Goal: Information Seeking & Learning: Learn about a topic

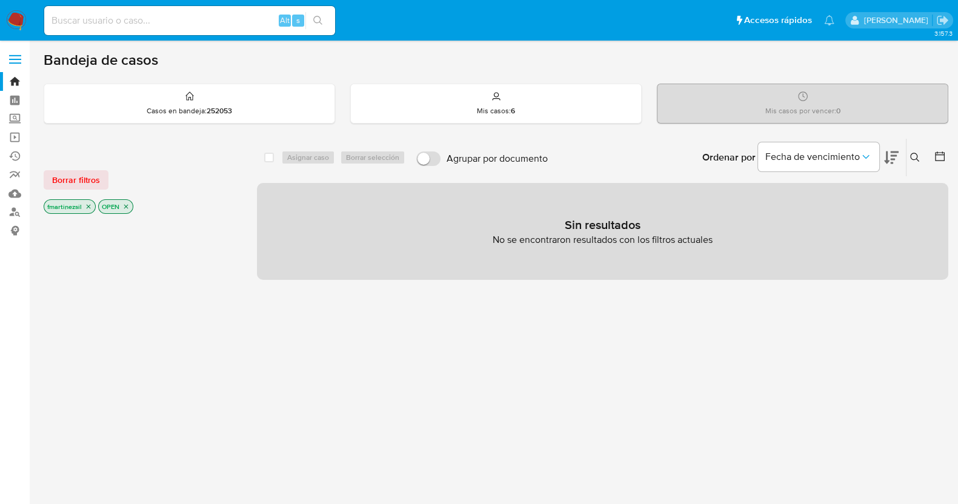
click at [188, 18] on input at bounding box center [189, 21] width 291 height 16
paste input "1103906739"
type input "1103906739"
click at [321, 21] on icon "search-icon" at bounding box center [318, 21] width 10 height 10
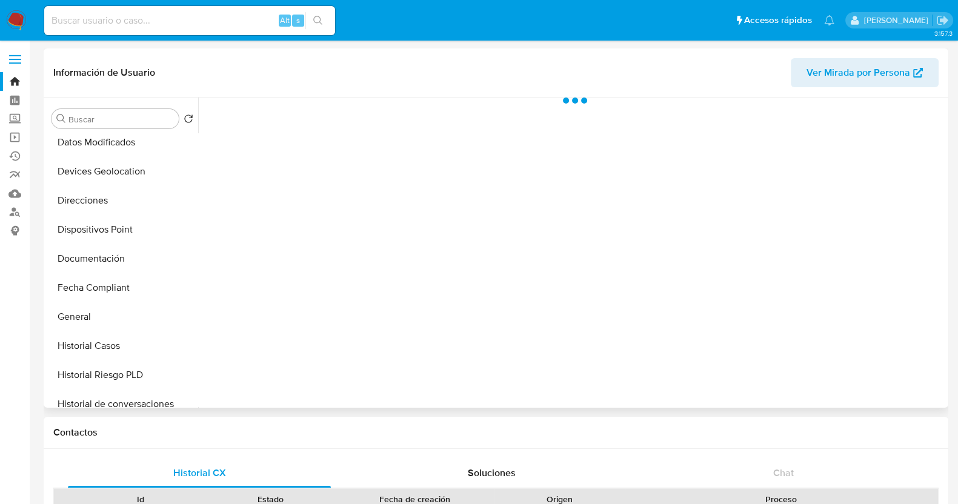
scroll to position [455, 0]
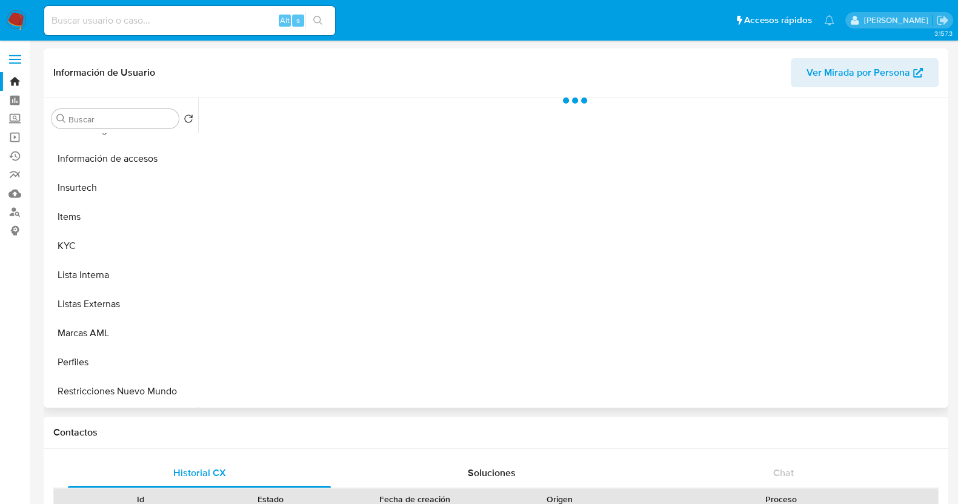
select select "10"
click at [843, 85] on span "Ver Mirada por Persona" at bounding box center [859, 72] width 104 height 29
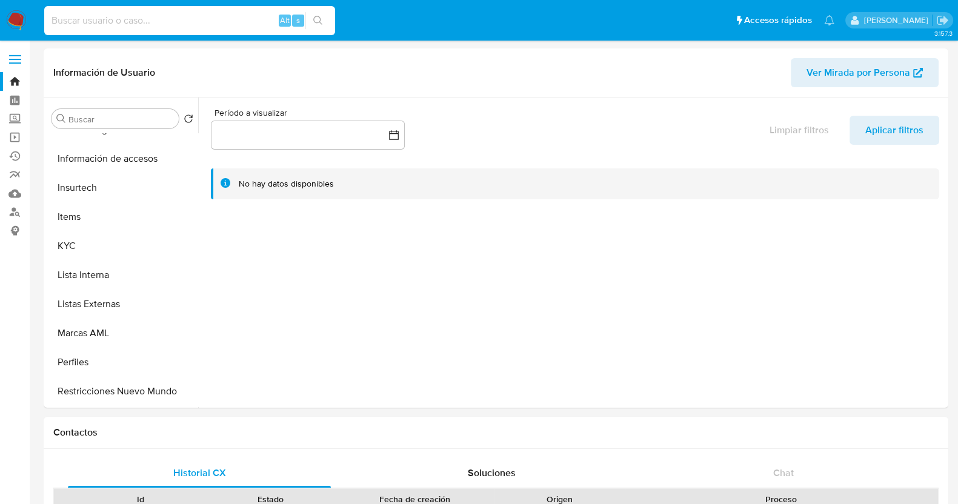
click at [192, 24] on input at bounding box center [189, 21] width 291 height 16
paste input "69903023"
type input "69903023"
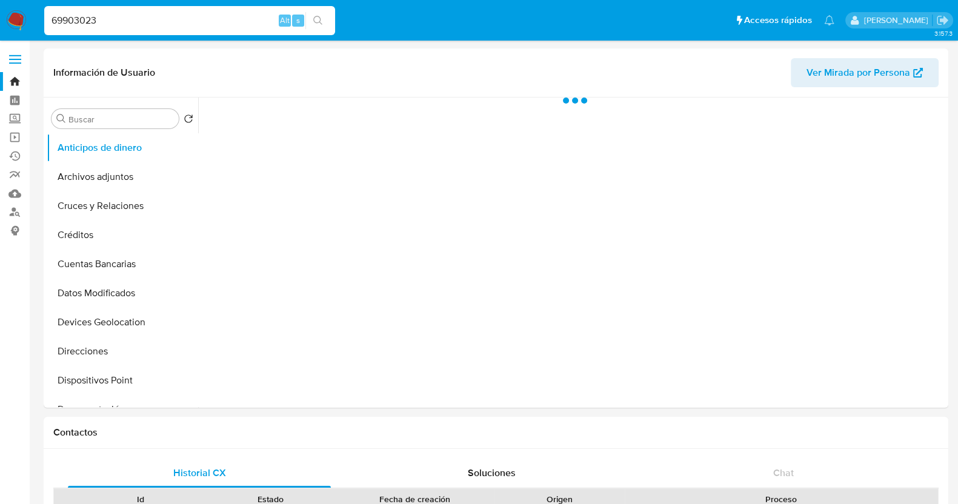
select select "10"
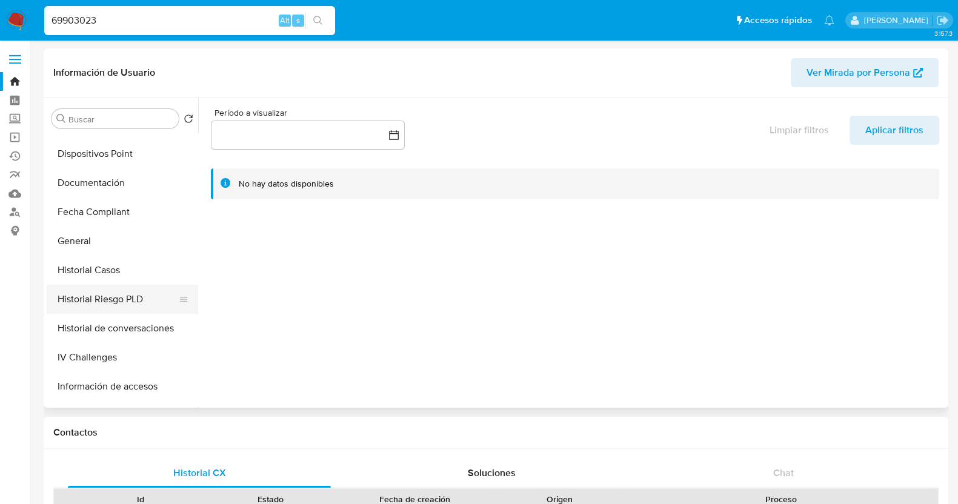
scroll to position [302, 0]
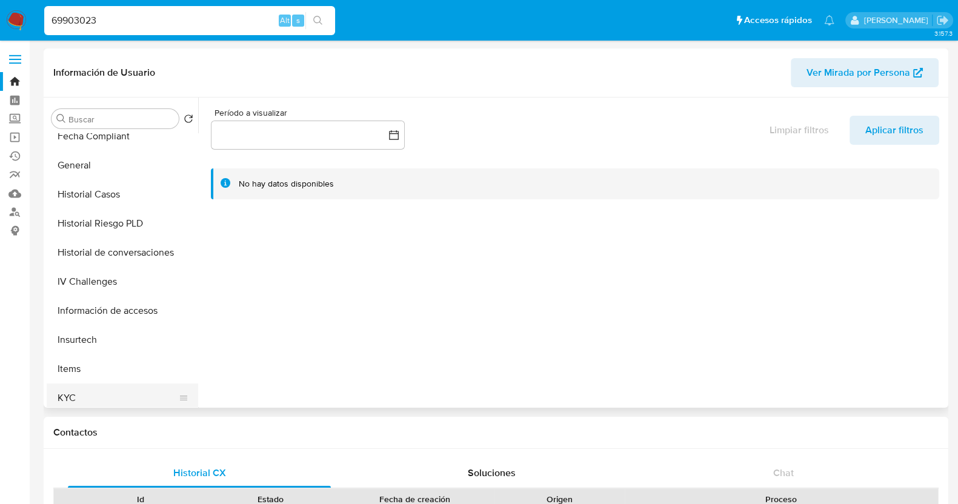
click at [75, 390] on button "KYC" at bounding box center [118, 398] width 142 height 29
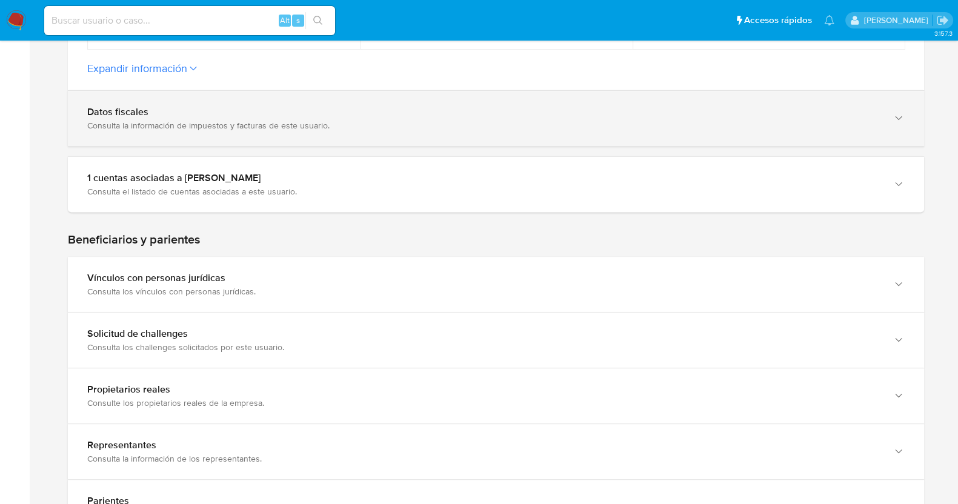
scroll to position [455, 0]
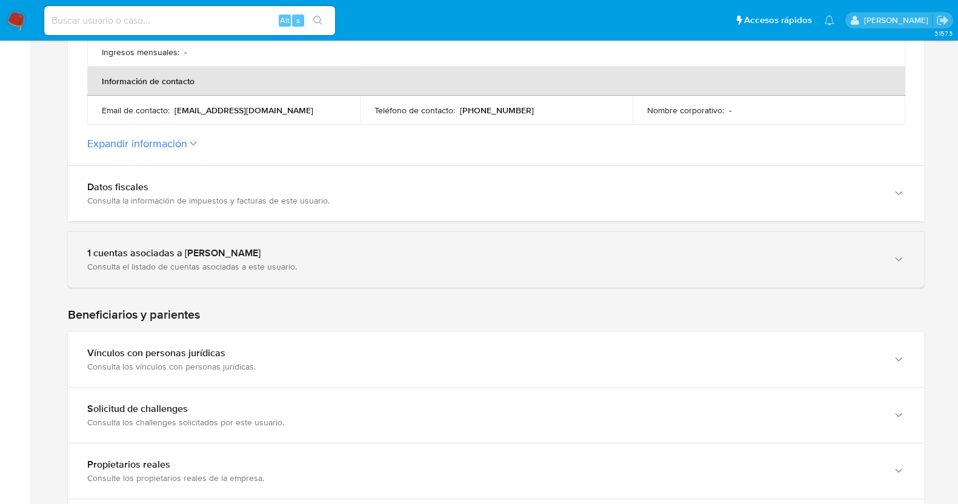
click at [279, 282] on div "1 cuentas asociadas a Iris Mariana Prudencio Ruiz Consulta el listado de cuenta…" at bounding box center [496, 259] width 856 height 55
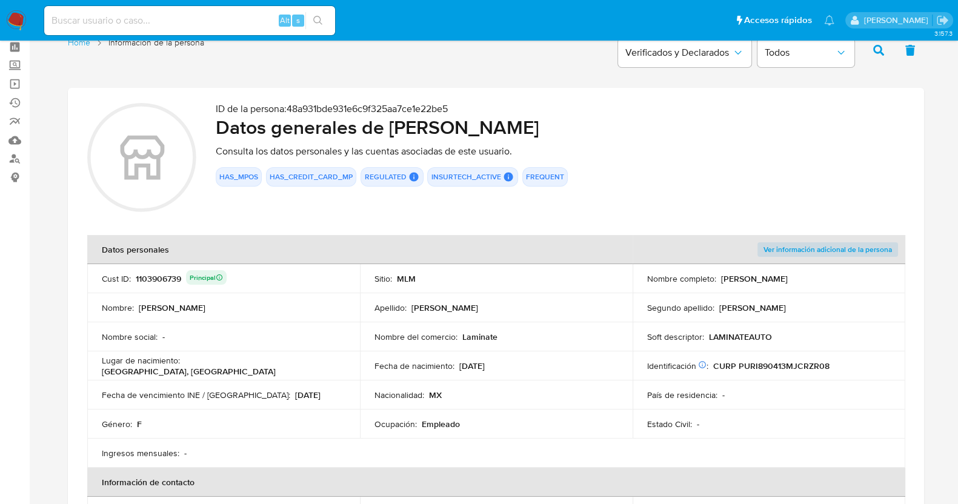
scroll to position [75, 0]
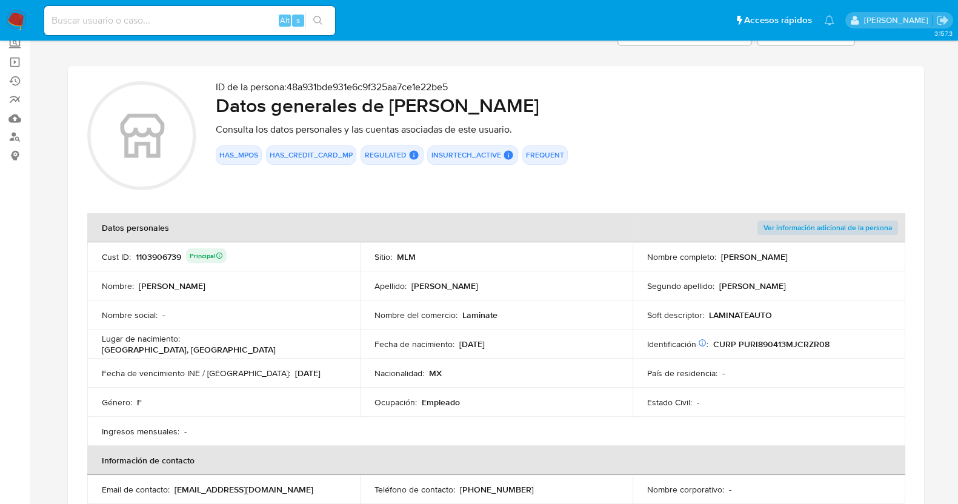
drag, startPoint x: 833, startPoint y: 258, endPoint x: 719, endPoint y: 262, distance: 114.6
click at [719, 262] on td "Nombre completo : Iris Mariana Prudencio Ruiz" at bounding box center [769, 256] width 273 height 29
drag, startPoint x: 518, startPoint y: 317, endPoint x: 461, endPoint y: 315, distance: 57.6
click at [461, 315] on div "Nombre del comercio : Laminate" at bounding box center [497, 315] width 244 height 11
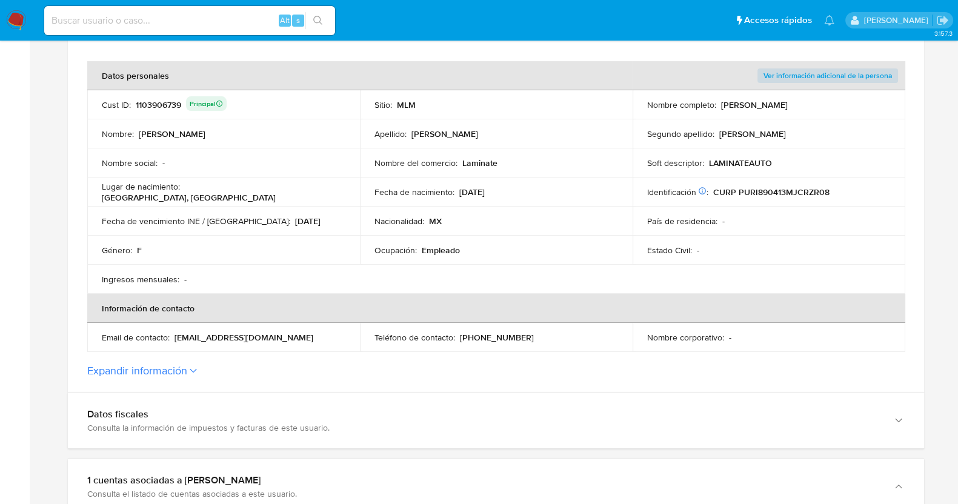
scroll to position [379, 0]
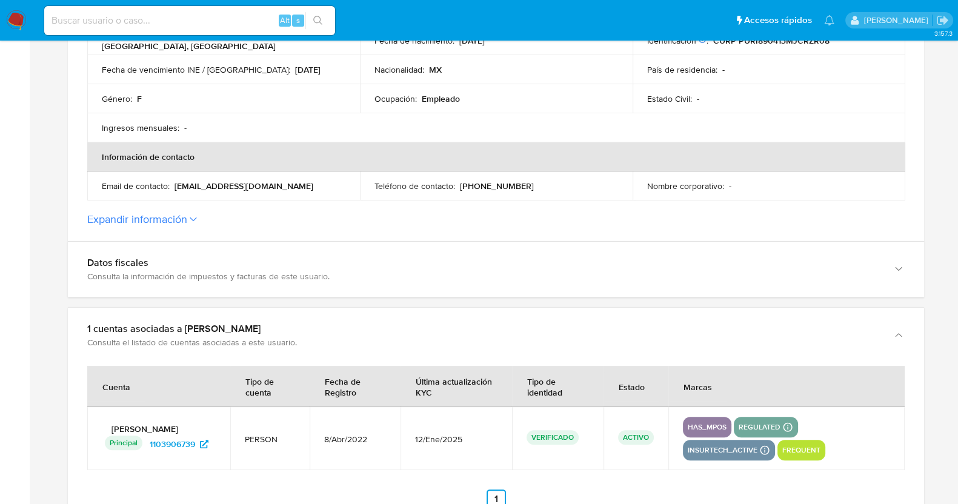
click at [191, 225] on section "ID de la persona : 48a931bde931e6c9f325aa7ce1e22be5 Datos generales de Iris Mar…" at bounding box center [496, 1] width 856 height 479
click at [185, 216] on button "Expandir información" at bounding box center [137, 219] width 100 height 13
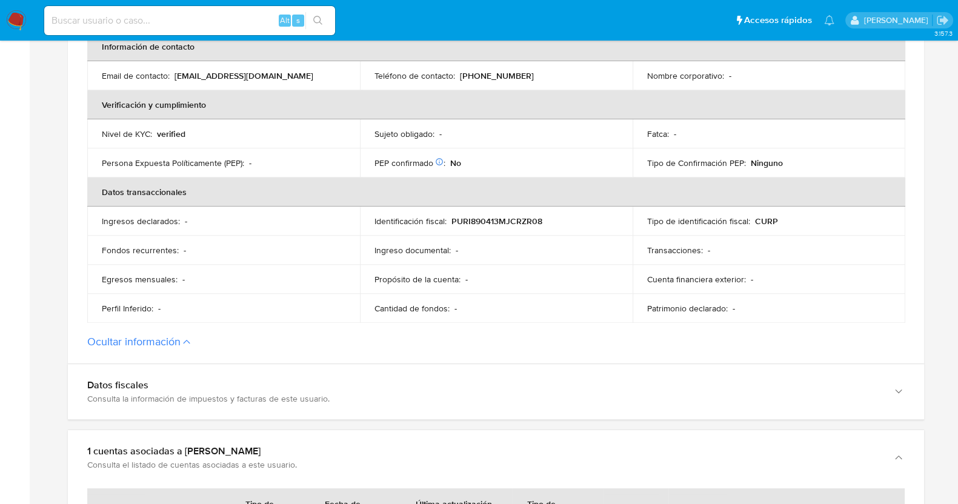
scroll to position [682, 0]
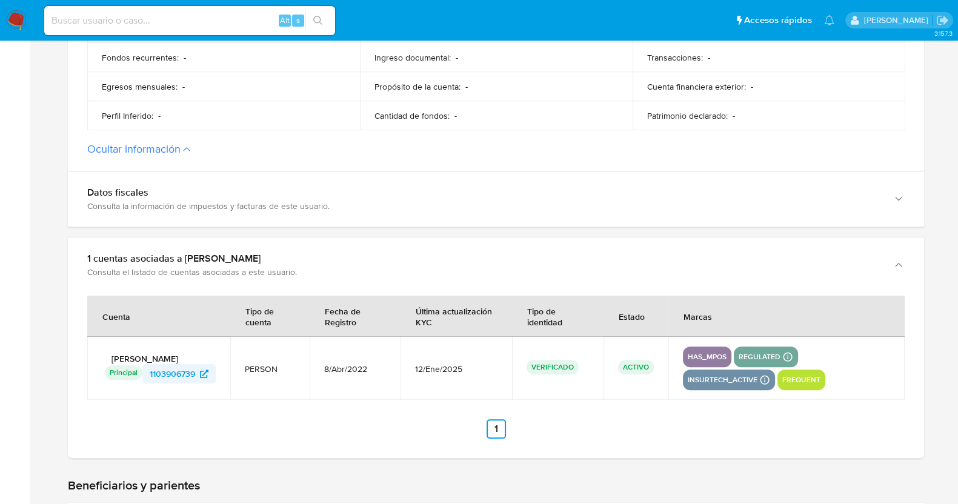
click at [169, 370] on span "1103906739" at bounding box center [172, 373] width 45 height 19
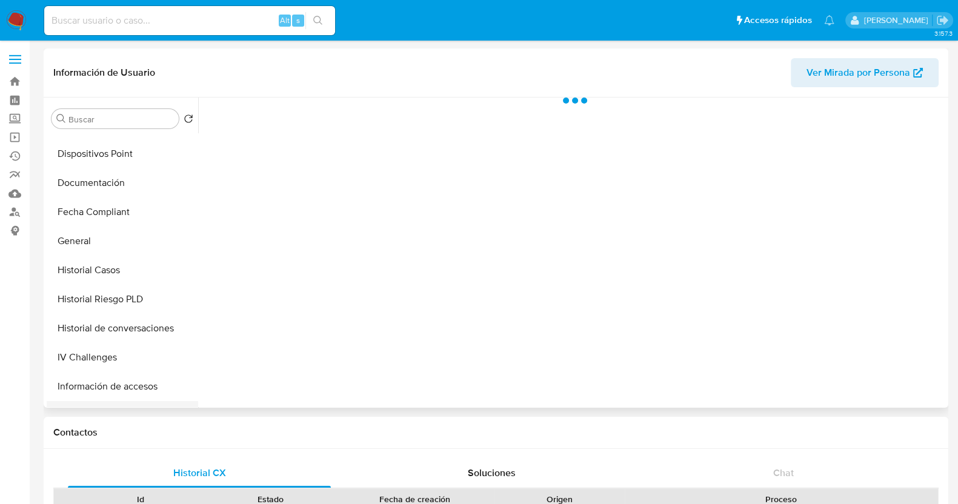
scroll to position [302, 0]
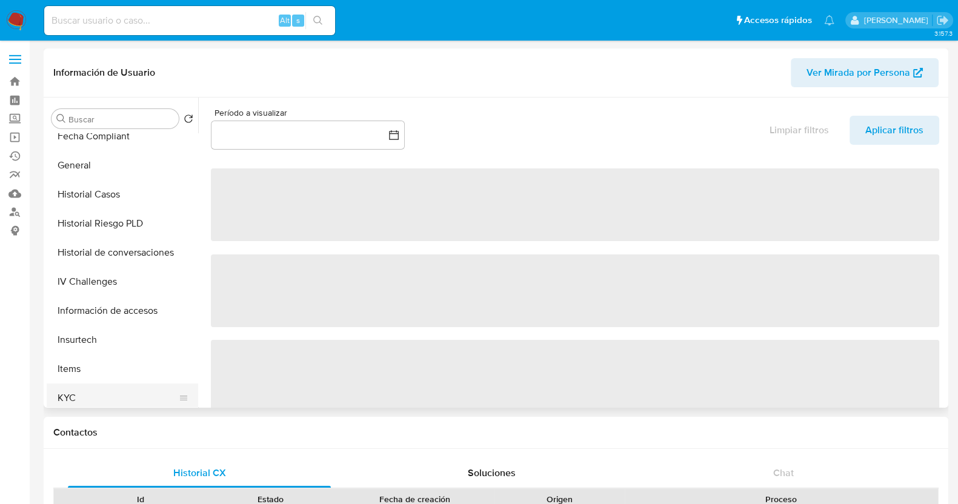
select select "10"
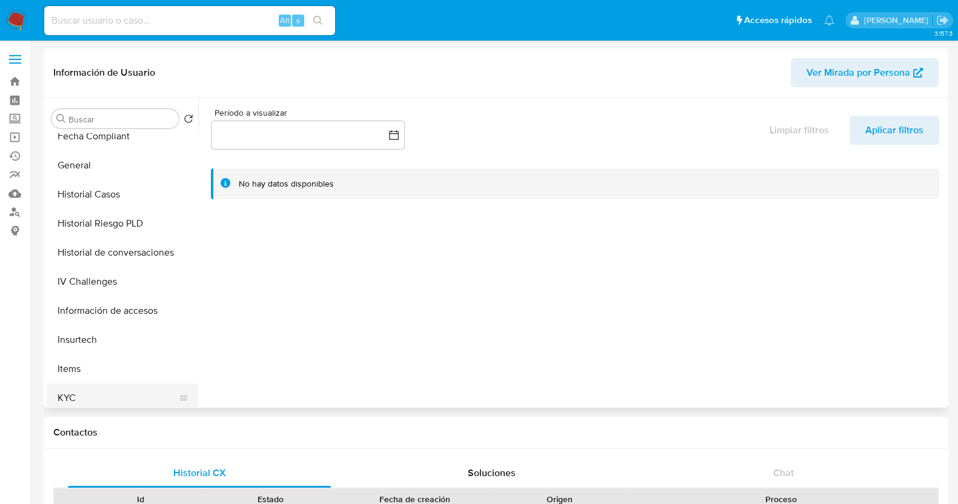
click at [70, 391] on button "KYC" at bounding box center [118, 398] width 142 height 29
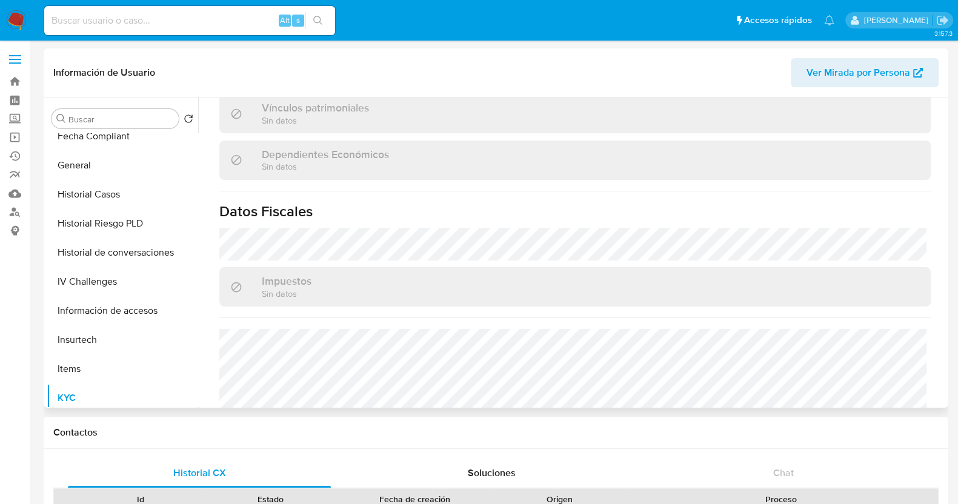
scroll to position [758, 0]
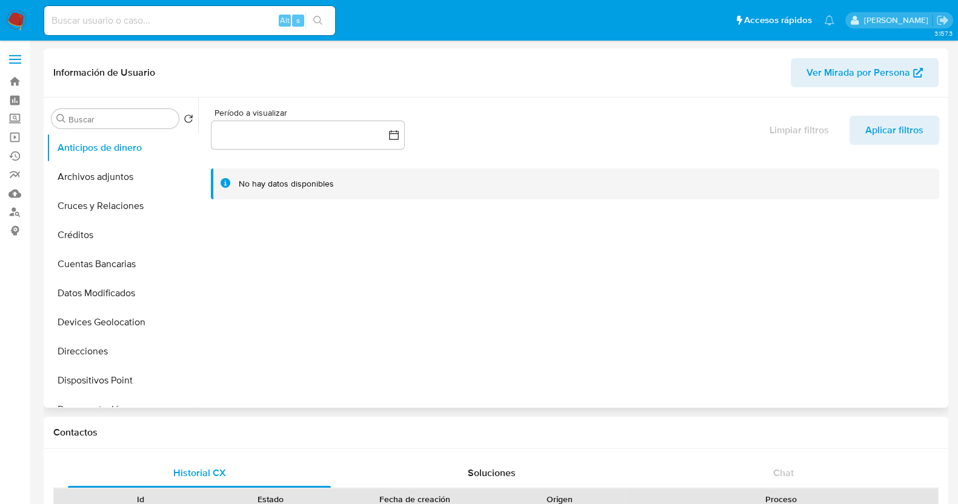
select select "10"
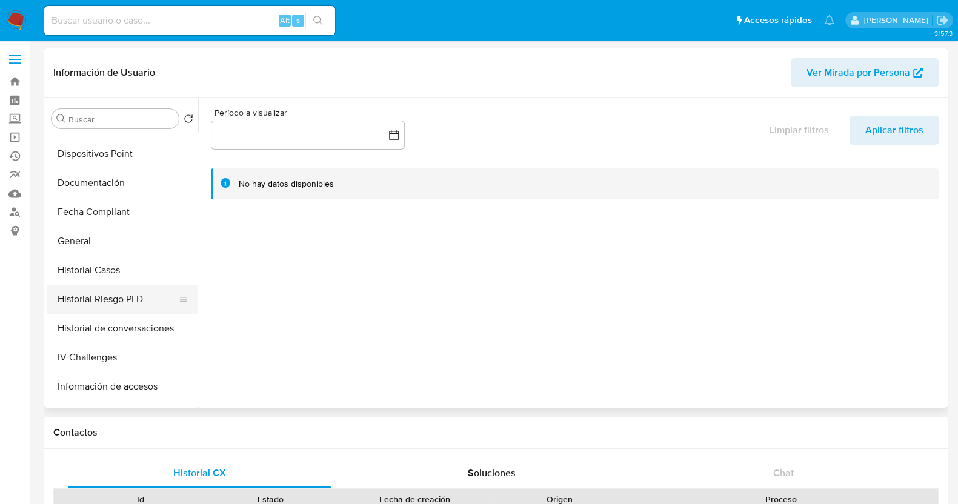
scroll to position [378, 0]
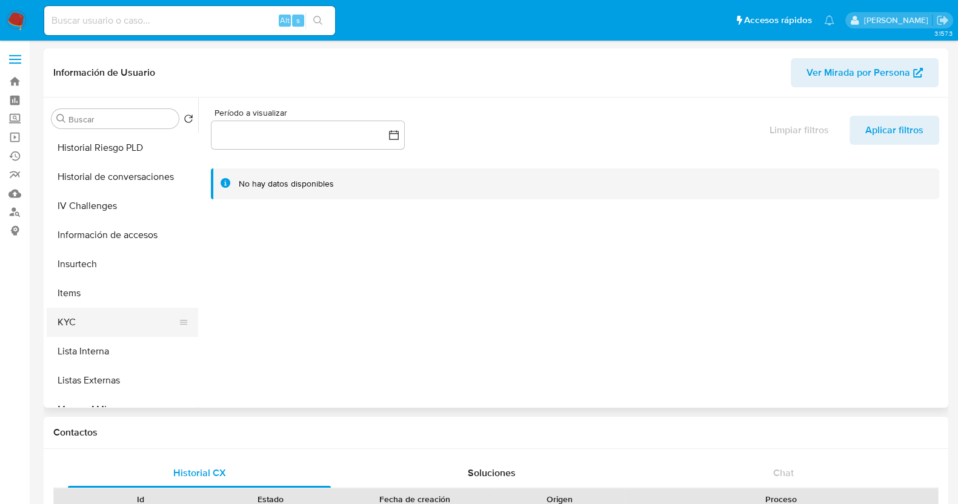
click at [103, 324] on button "KYC" at bounding box center [118, 322] width 142 height 29
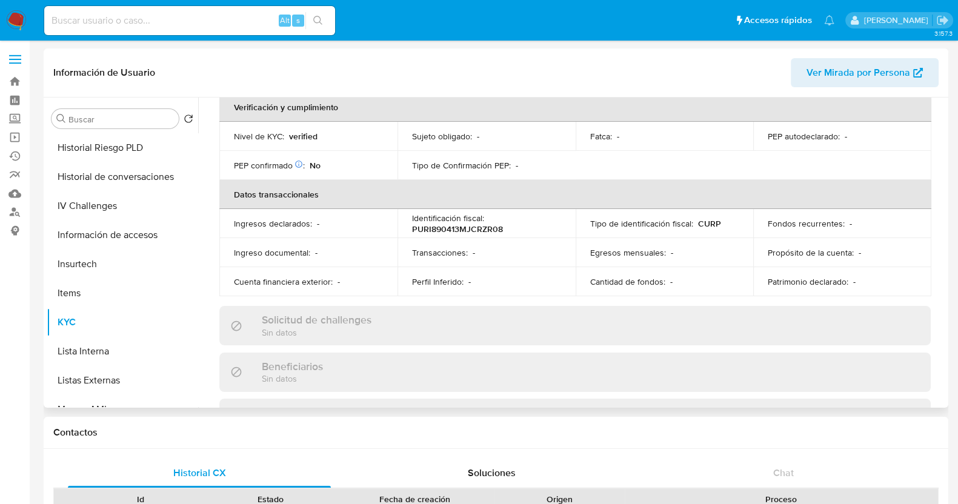
scroll to position [0, 0]
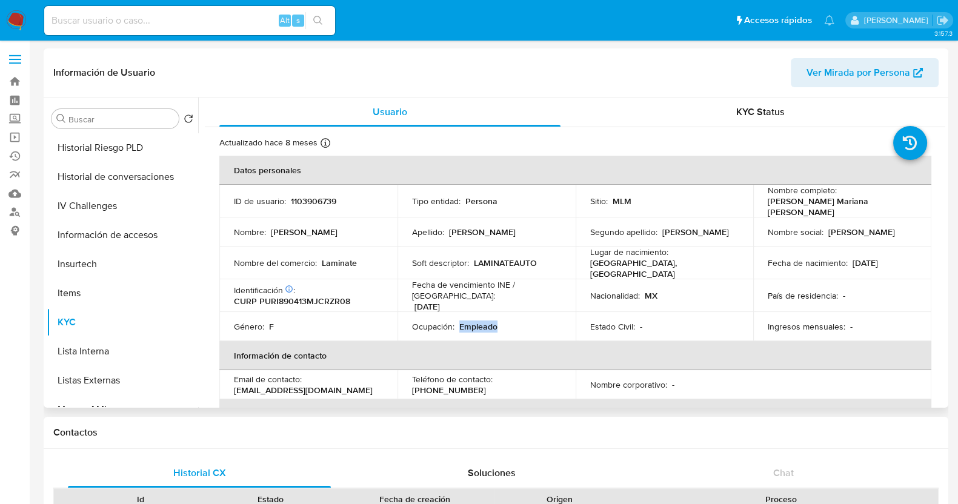
drag, startPoint x: 523, startPoint y: 313, endPoint x: 458, endPoint y: 315, distance: 65.5
click at [458, 321] on div "Ocupación : Empleado" at bounding box center [486, 326] width 149 height 11
copy p "Empleado"
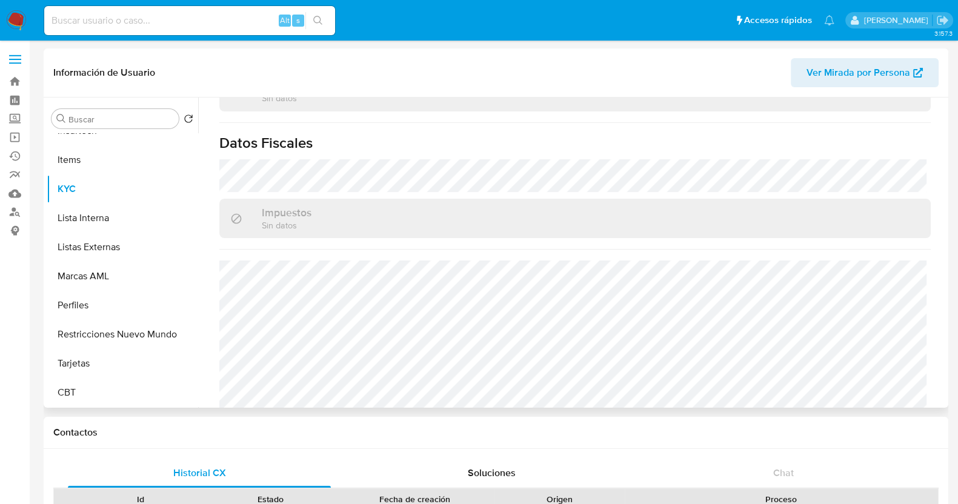
click at [842, 59] on span "Ver Mirada por Persona" at bounding box center [859, 72] width 104 height 29
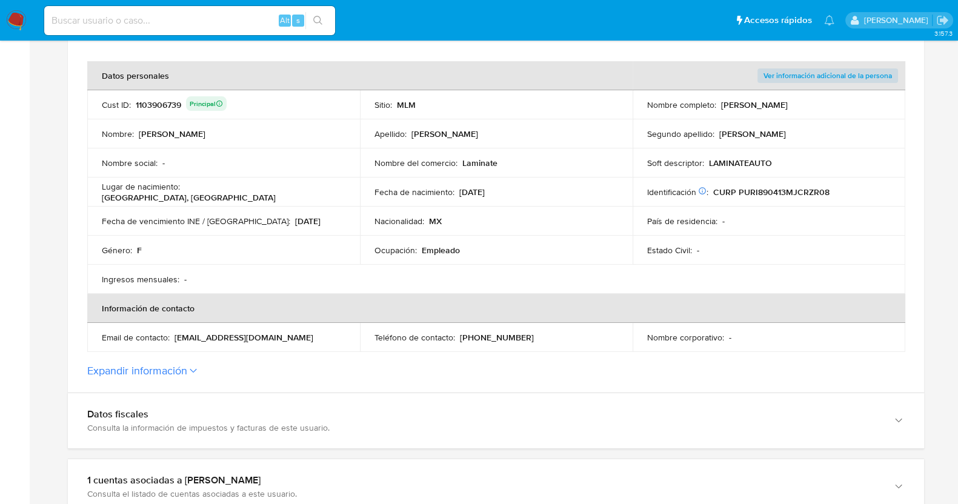
scroll to position [455, 0]
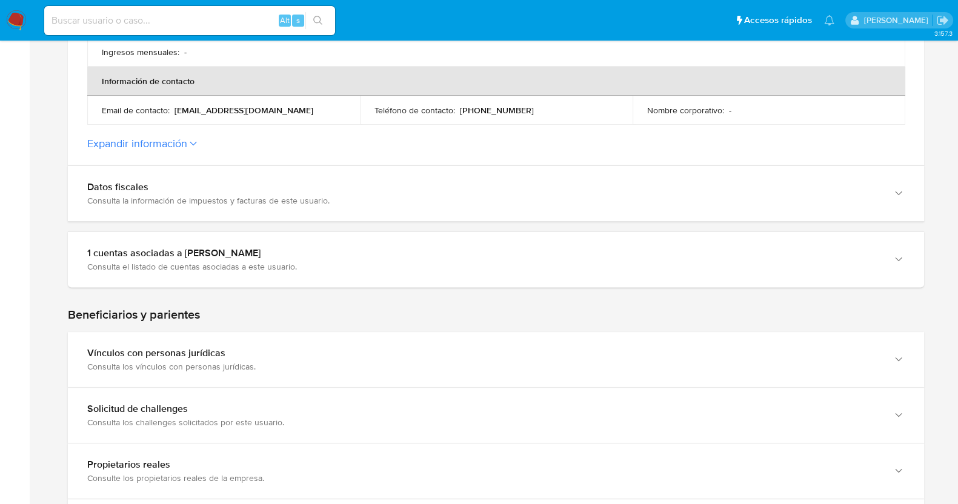
click at [182, 141] on button "Expandir información" at bounding box center [137, 143] width 100 height 13
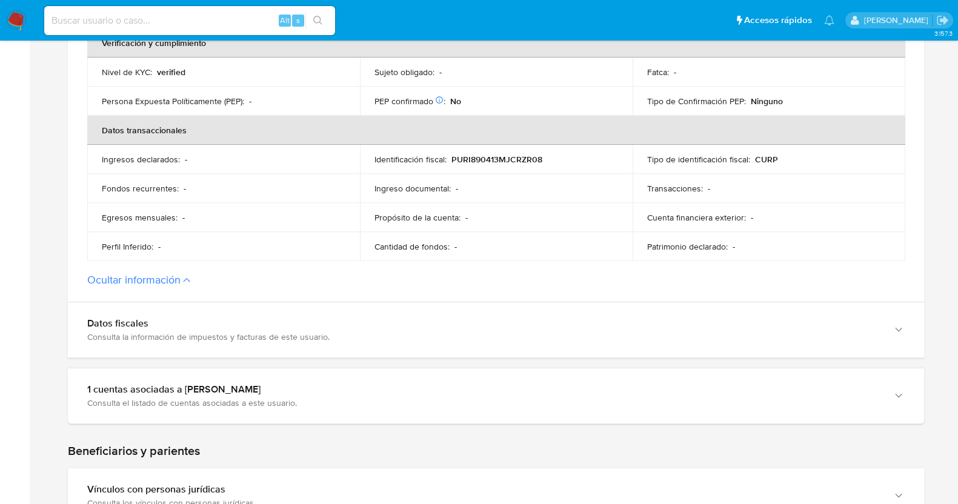
scroll to position [605, 0]
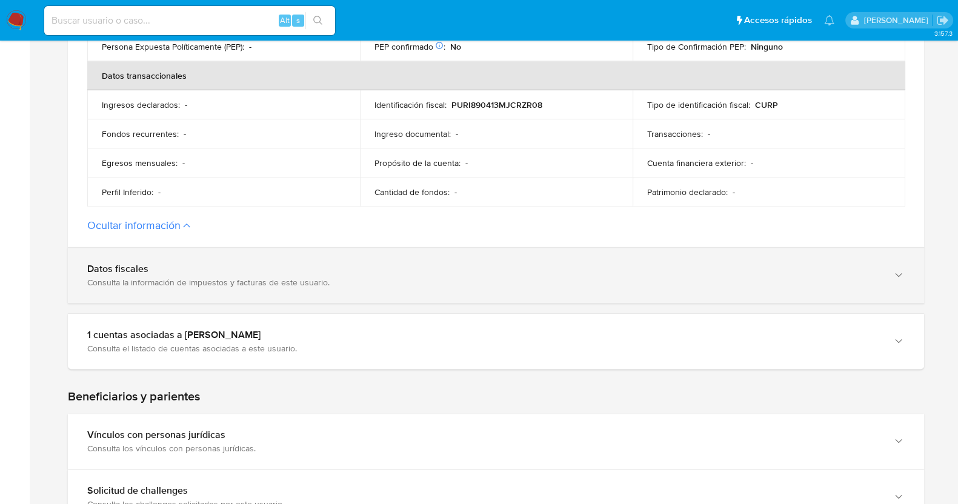
click at [188, 277] on div "Consulta la información de impuestos y facturas de este usuario." at bounding box center [483, 282] width 793 height 11
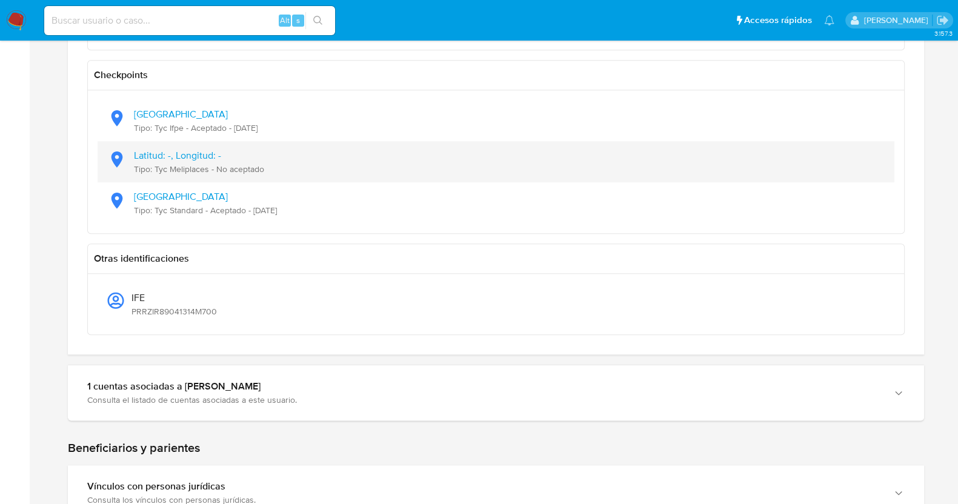
scroll to position [1288, 0]
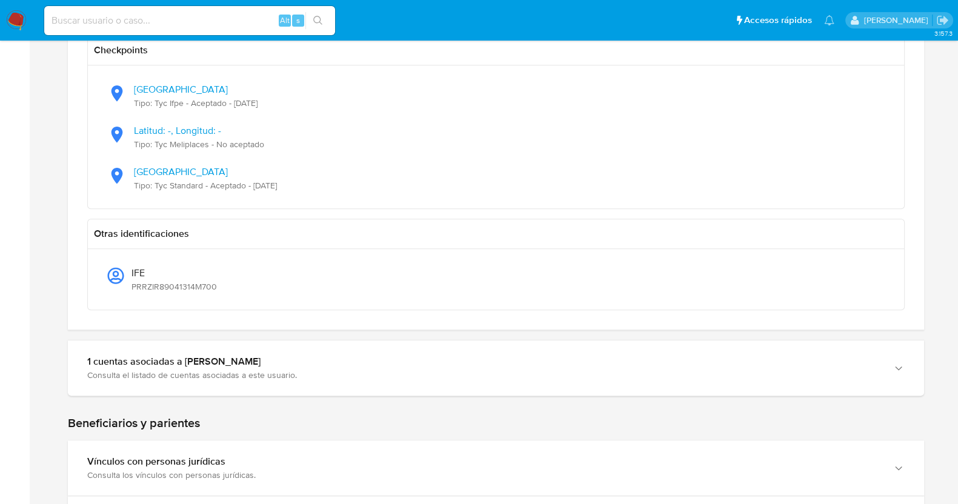
click at [259, 395] on div "1 cuentas asociadas a [PERSON_NAME] Consulta el listado de cuentas asociadas a …" at bounding box center [496, 368] width 856 height 56
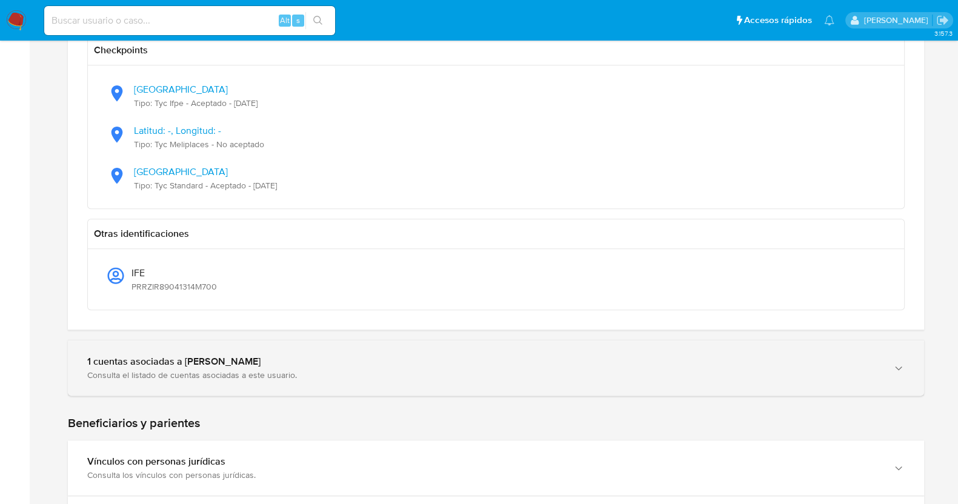
click at [250, 370] on div "Consulta el listado de cuentas asociadas a este usuario." at bounding box center [483, 375] width 793 height 11
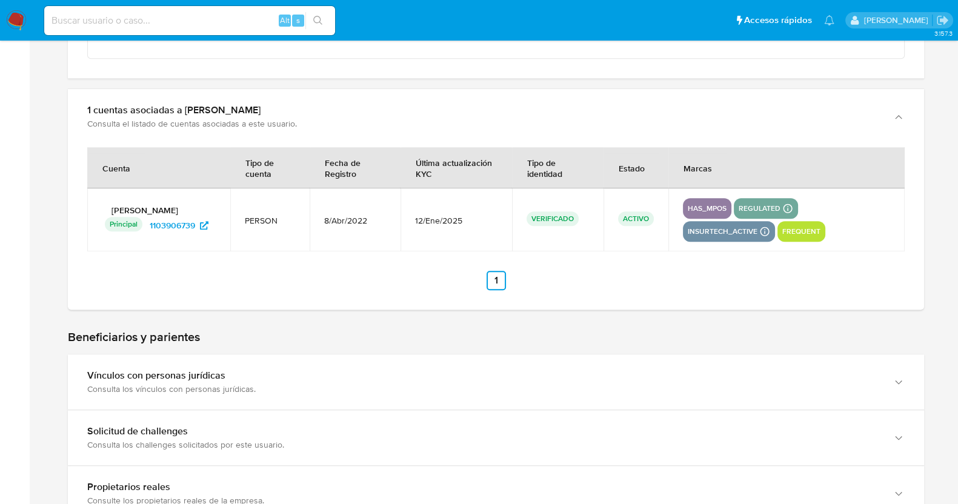
scroll to position [1667, 0]
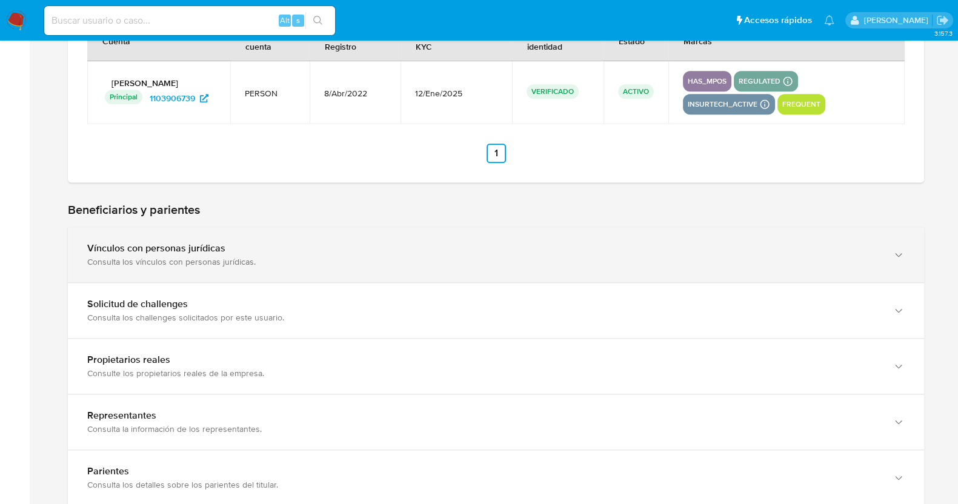
click at [214, 229] on div "Vínculos con personas jurídicas Consulta los vínculos con personas jurídicas." at bounding box center [496, 254] width 856 height 55
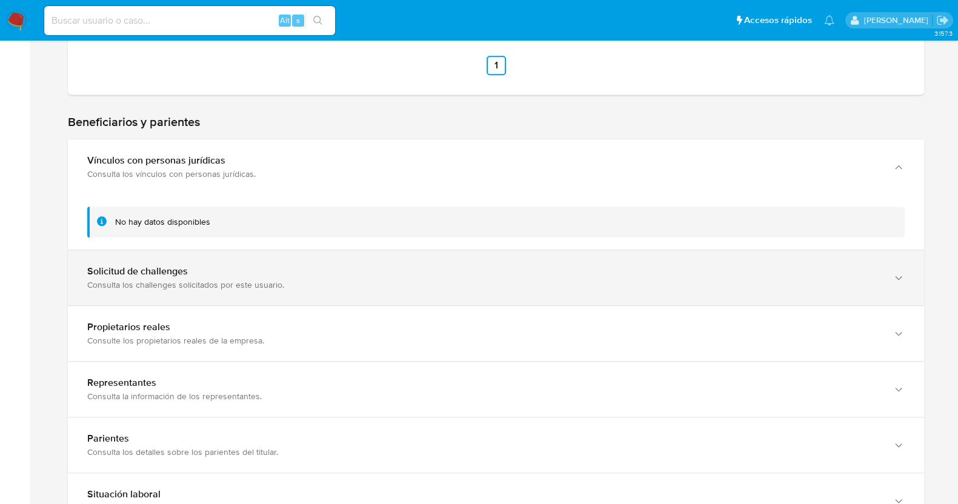
scroll to position [1818, 0]
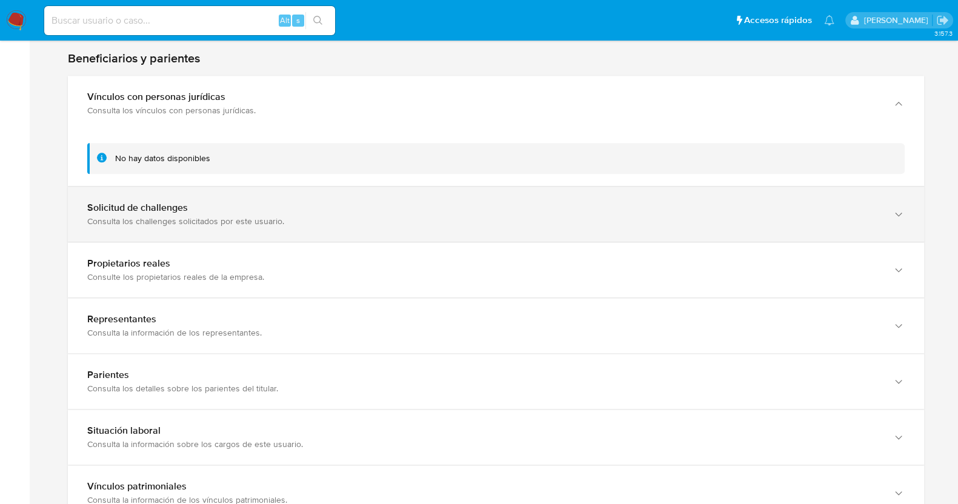
click at [227, 203] on div "Solicitud de challenges" at bounding box center [483, 208] width 793 height 12
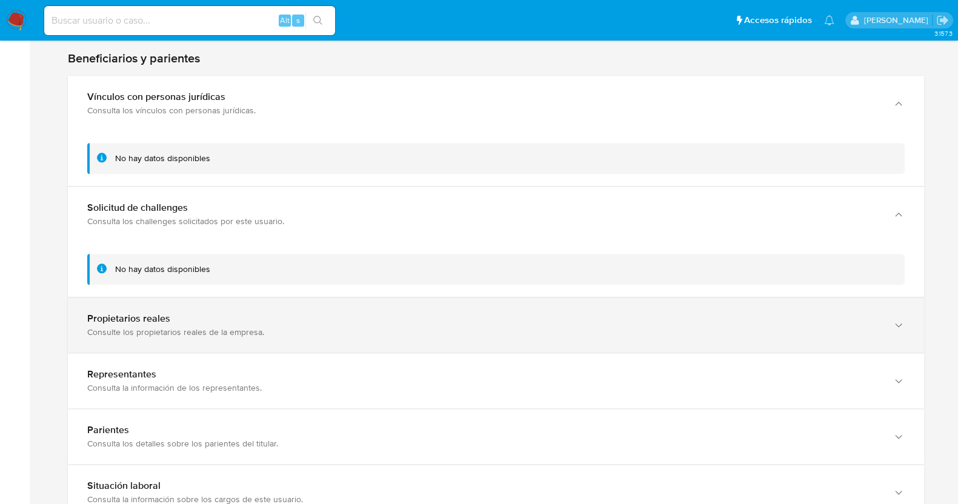
click at [215, 313] on div "Propietarios reales" at bounding box center [483, 319] width 793 height 12
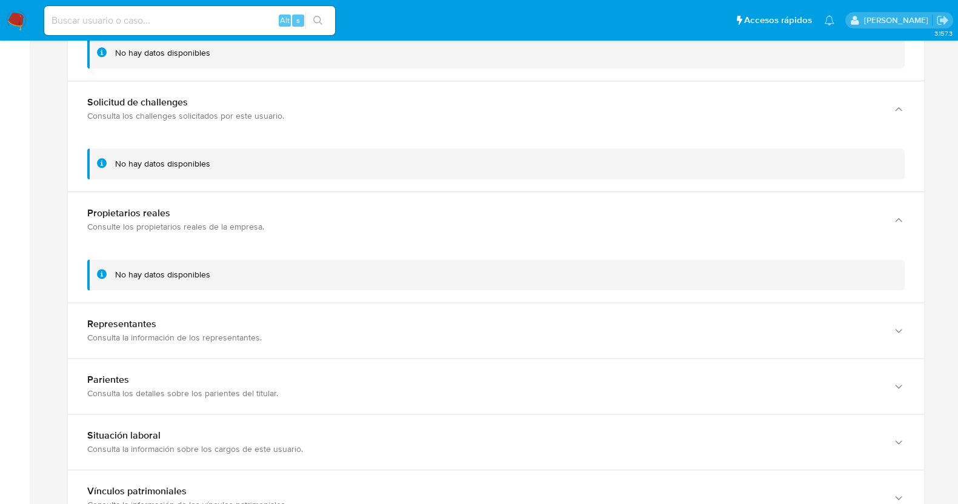
scroll to position [2045, 0]
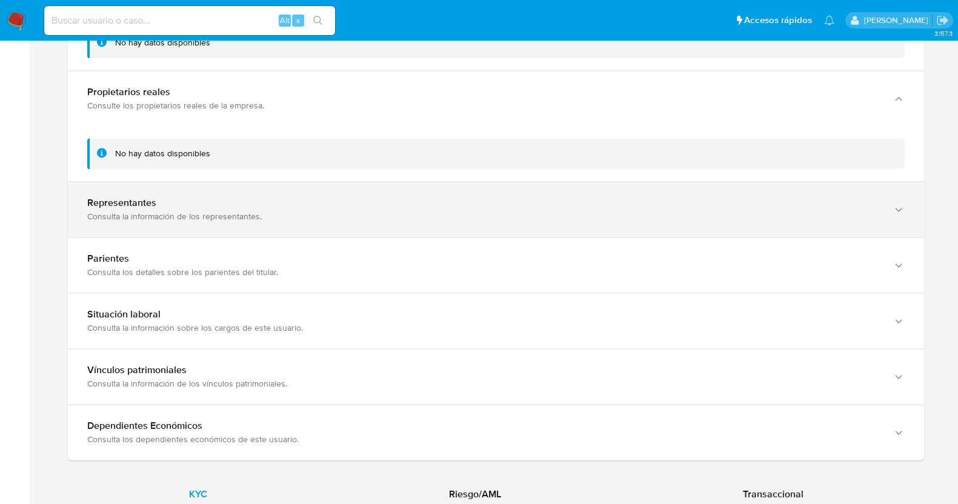
click at [233, 218] on div "Consulta la información de los representantes." at bounding box center [483, 216] width 793 height 11
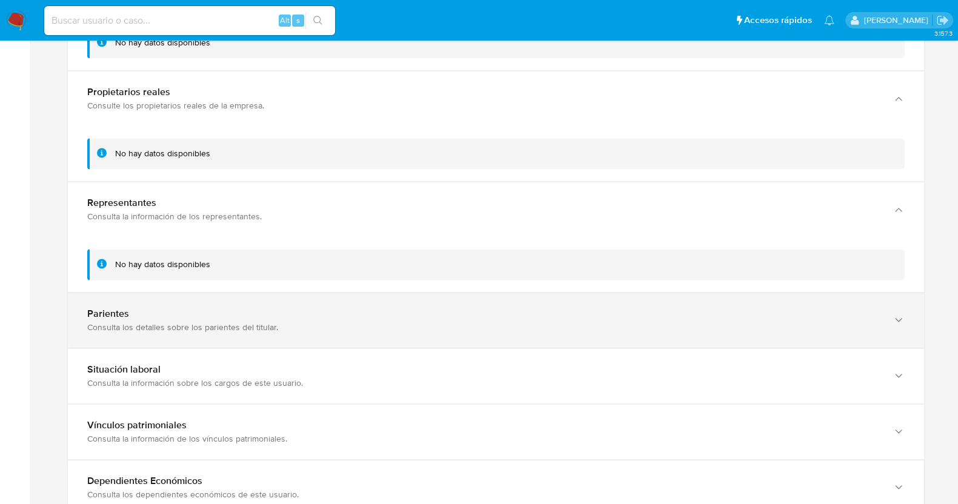
click at [236, 300] on div "Parientes Consulta los detalles sobre los parientes del titular." at bounding box center [496, 320] width 856 height 55
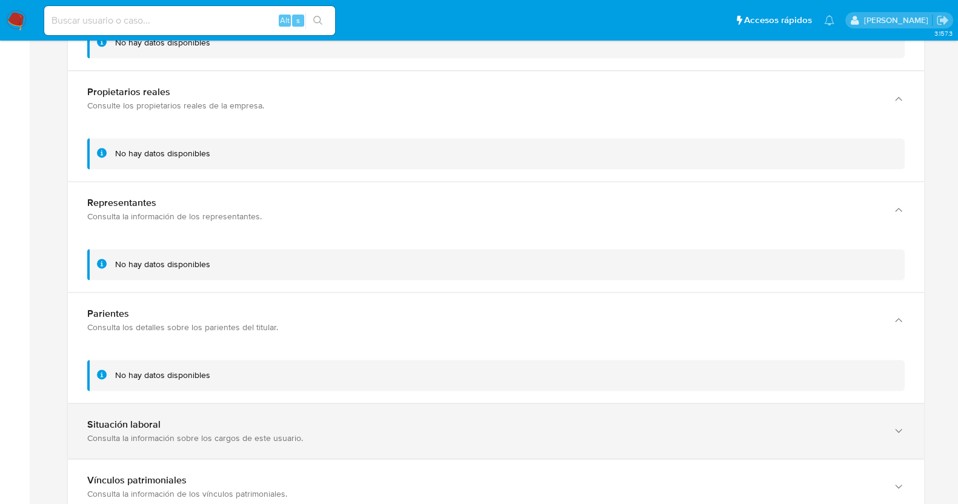
click at [237, 410] on div "Situación laboral Consulta la información sobre los cargos de este usuario." at bounding box center [496, 431] width 856 height 55
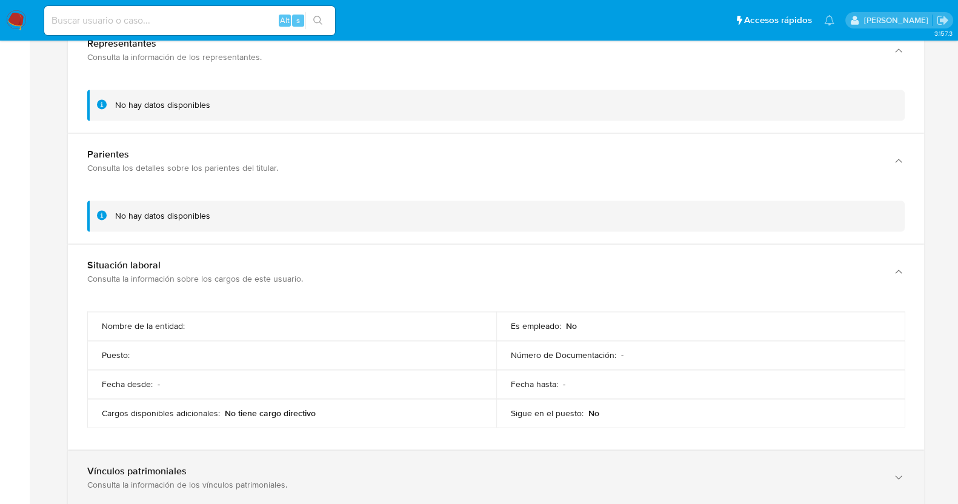
scroll to position [2272, 0]
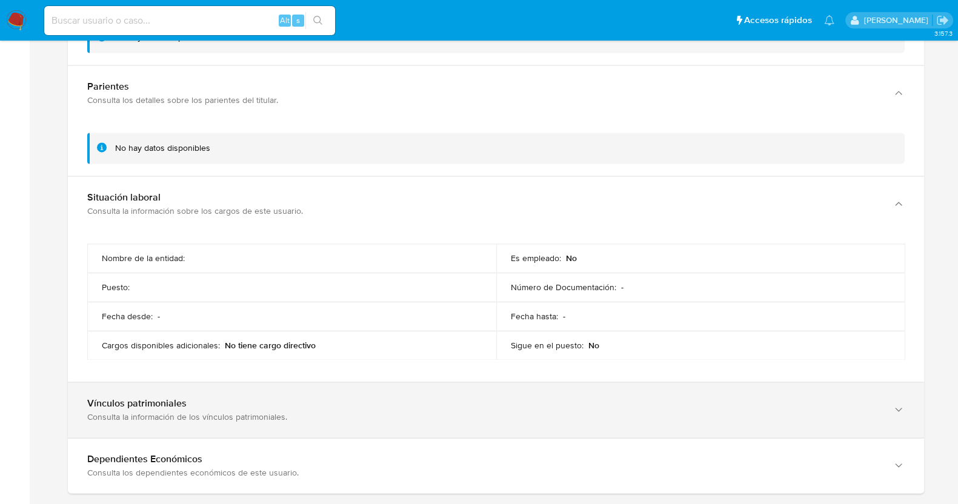
click at [218, 404] on div "Vínculos patrimoniales" at bounding box center [483, 404] width 793 height 12
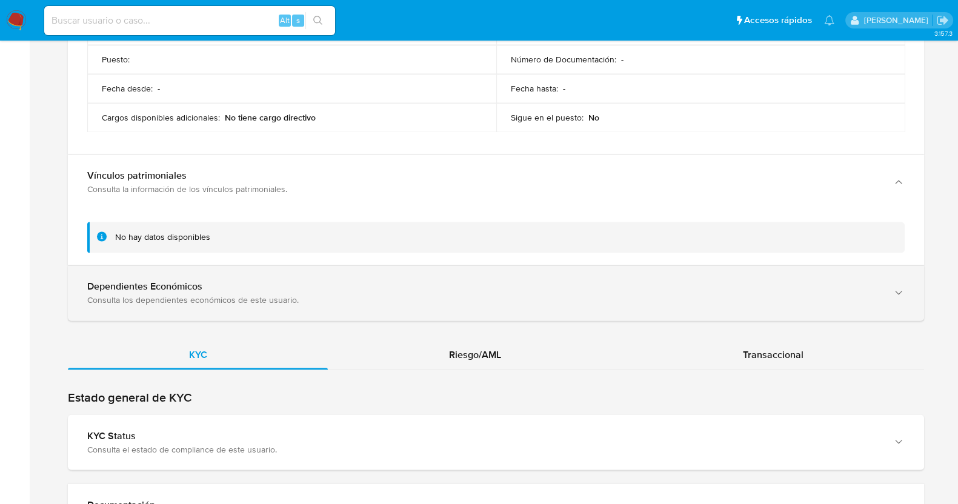
click at [182, 286] on div "Dependientes Económicos" at bounding box center [483, 287] width 793 height 12
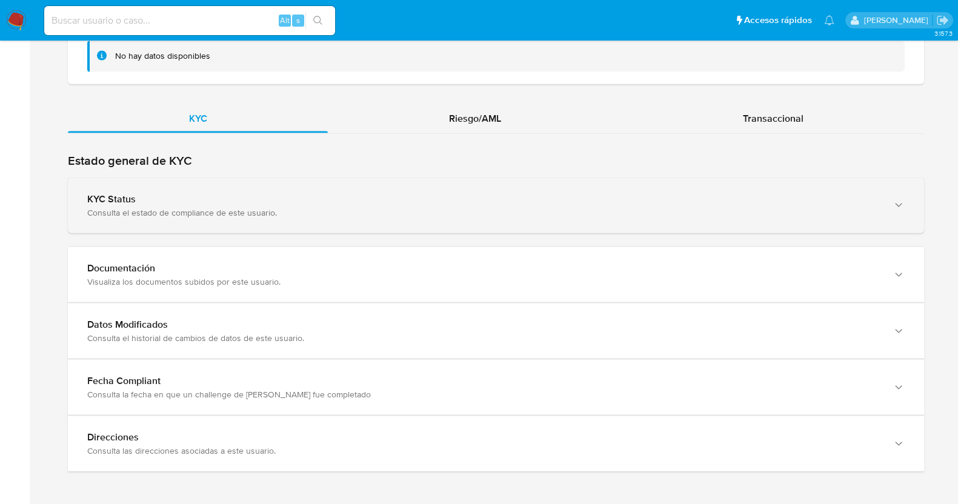
click at [216, 200] on div "KYC Status" at bounding box center [483, 199] width 793 height 12
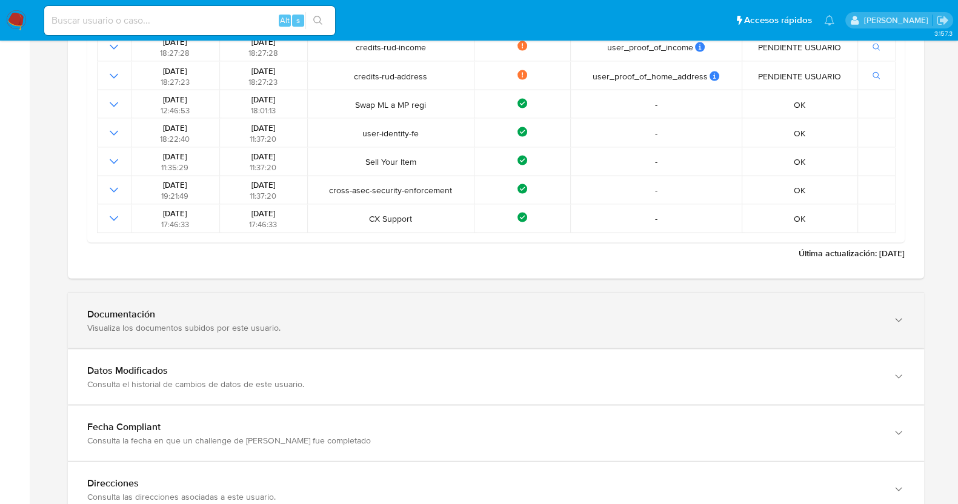
click at [224, 312] on div "Documentación" at bounding box center [483, 314] width 793 height 12
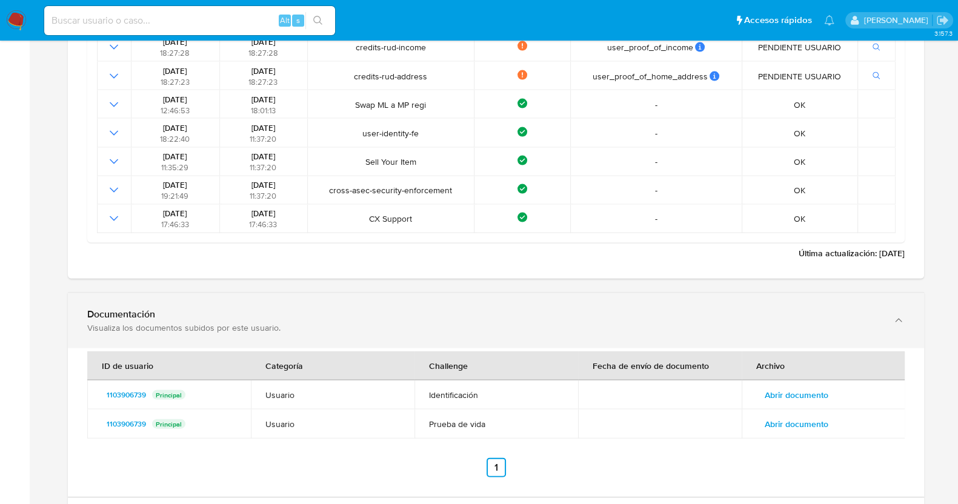
scroll to position [3322, 0]
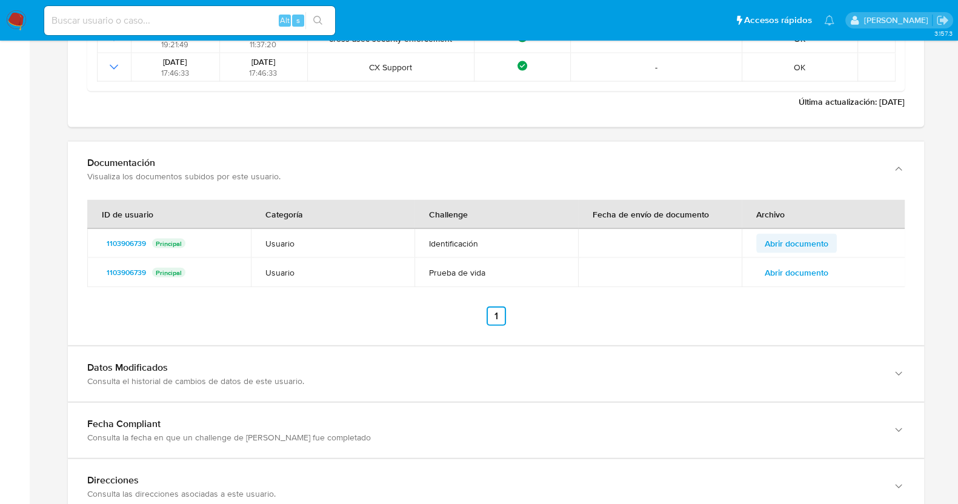
click at [787, 237] on span "Abrir documento" at bounding box center [797, 243] width 64 height 17
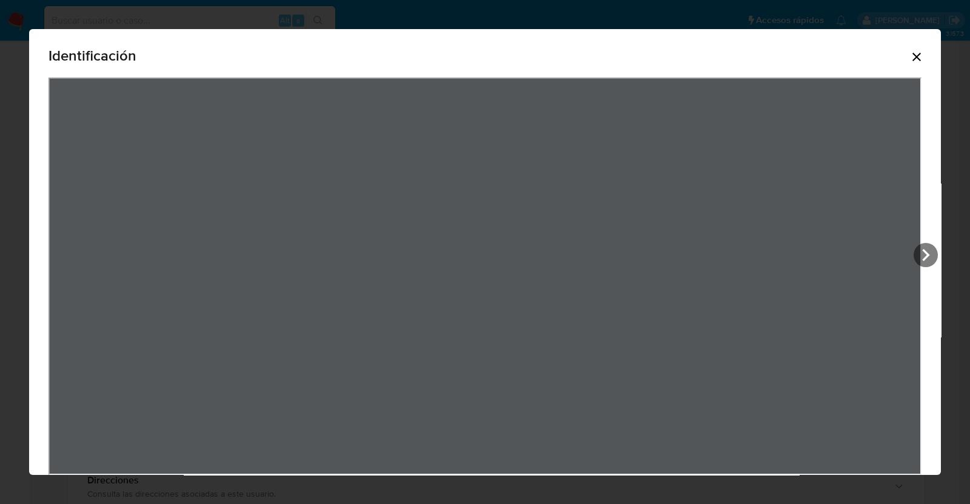
click at [909, 55] on icon "Cerrar" at bounding box center [916, 57] width 15 height 15
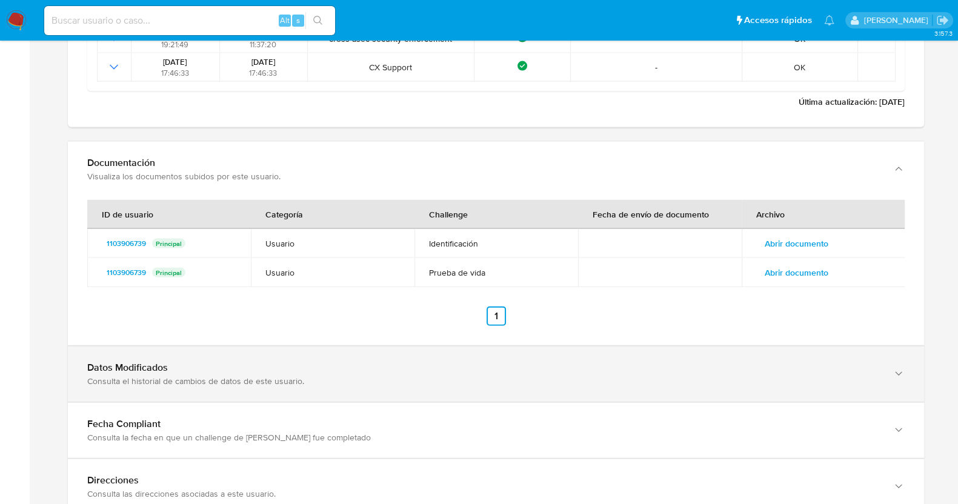
click at [342, 376] on div "Consulta el historial de cambios de datos de este usuario." at bounding box center [483, 381] width 793 height 11
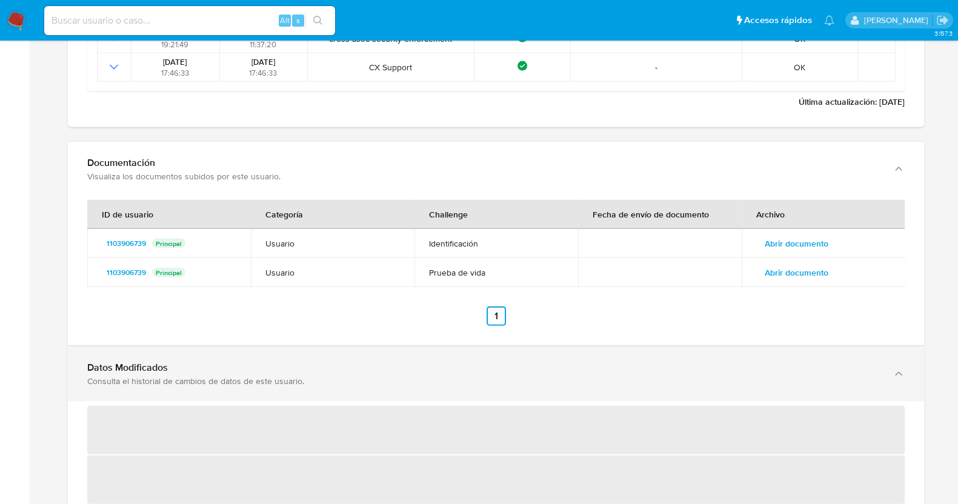
click at [342, 376] on div "Consulta el historial de cambios de datos de este usuario." at bounding box center [483, 381] width 793 height 11
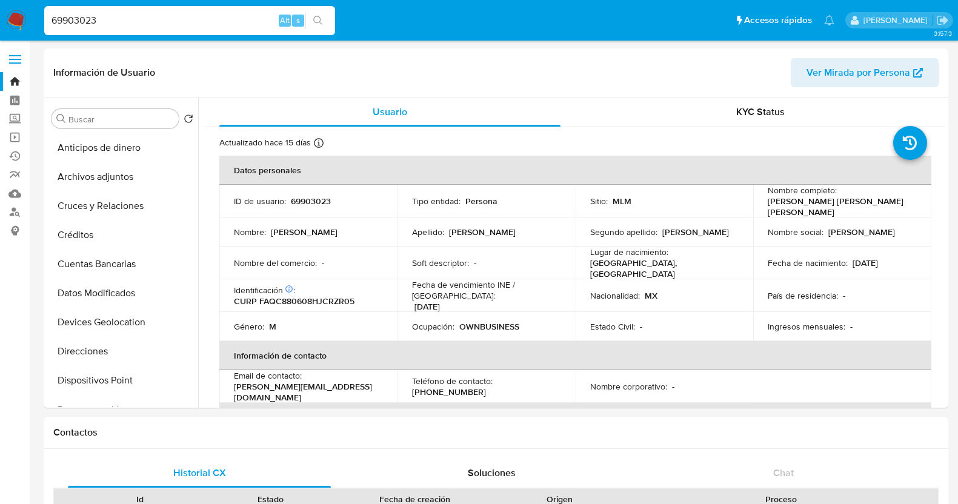
select select "10"
